Goal: Task Accomplishment & Management: Manage account settings

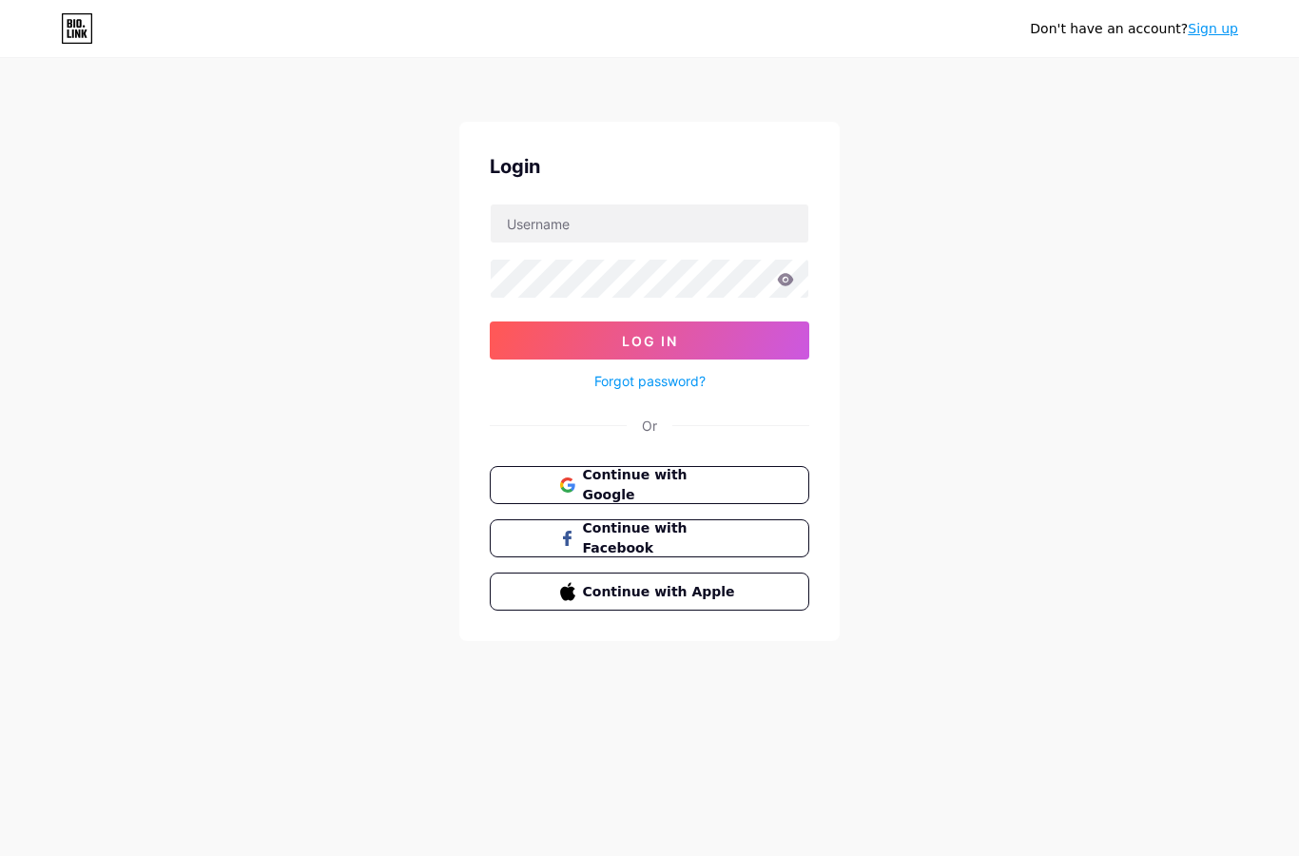
click at [741, 497] on button "Continue with Google" at bounding box center [650, 485] width 320 height 38
click at [637, 468] on button "Continue with Google" at bounding box center [650, 485] width 320 height 38
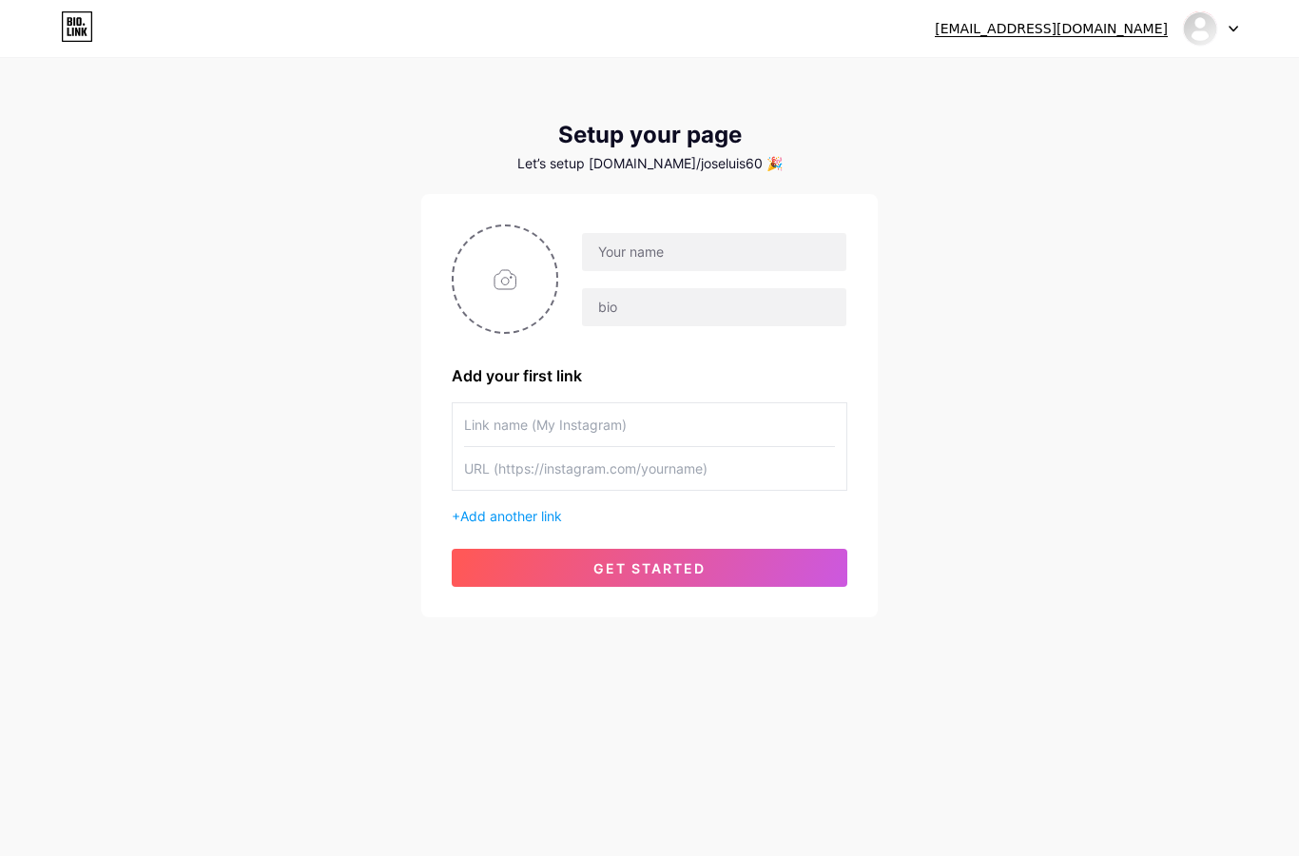
click at [1234, 39] on div at bounding box center [1210, 28] width 55 height 34
click at [1090, 495] on div "jl.doncheve@gmail.com Dashboard Logout Setup your page Let’s setup bio.link/jos…" at bounding box center [649, 339] width 1299 height 678
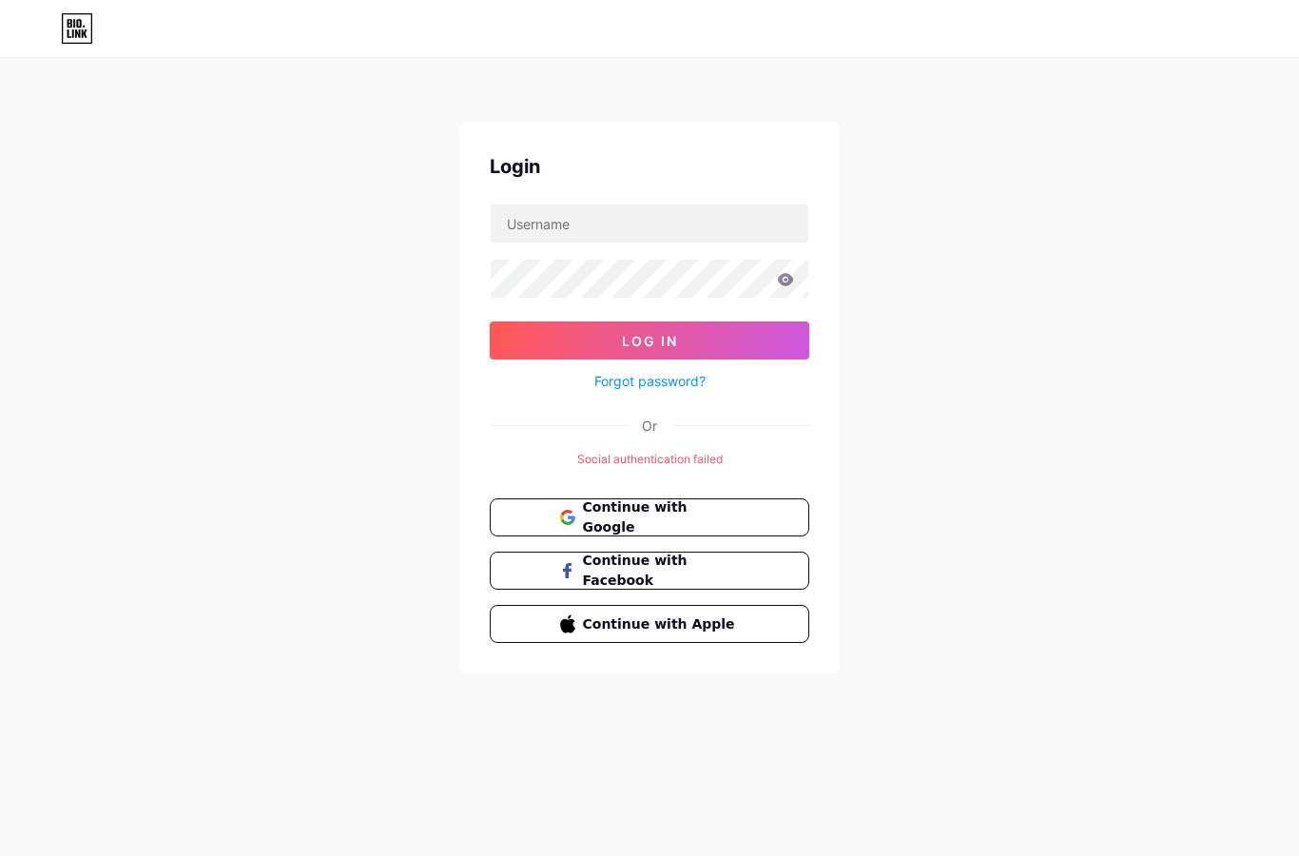
click at [579, 505] on span "Continue with Google" at bounding box center [650, 517] width 180 height 40
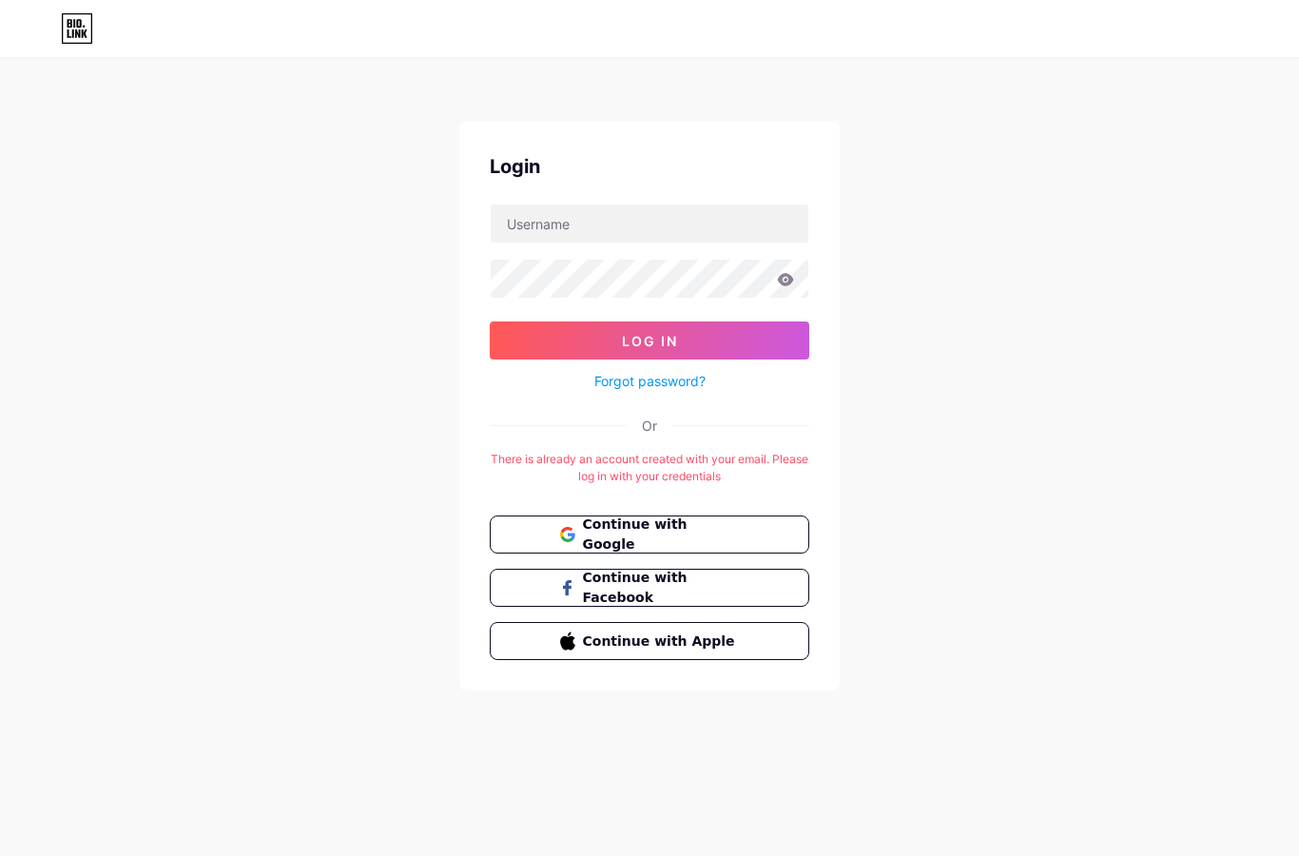
click at [672, 533] on span "Continue with Google" at bounding box center [661, 535] width 157 height 40
click at [551, 226] on input "text" at bounding box center [650, 223] width 318 height 38
type input "visualprooperty@gmail.com"
click at [527, 355] on button "Log In" at bounding box center [650, 340] width 320 height 38
